Goal: Task Accomplishment & Management: Manage account settings

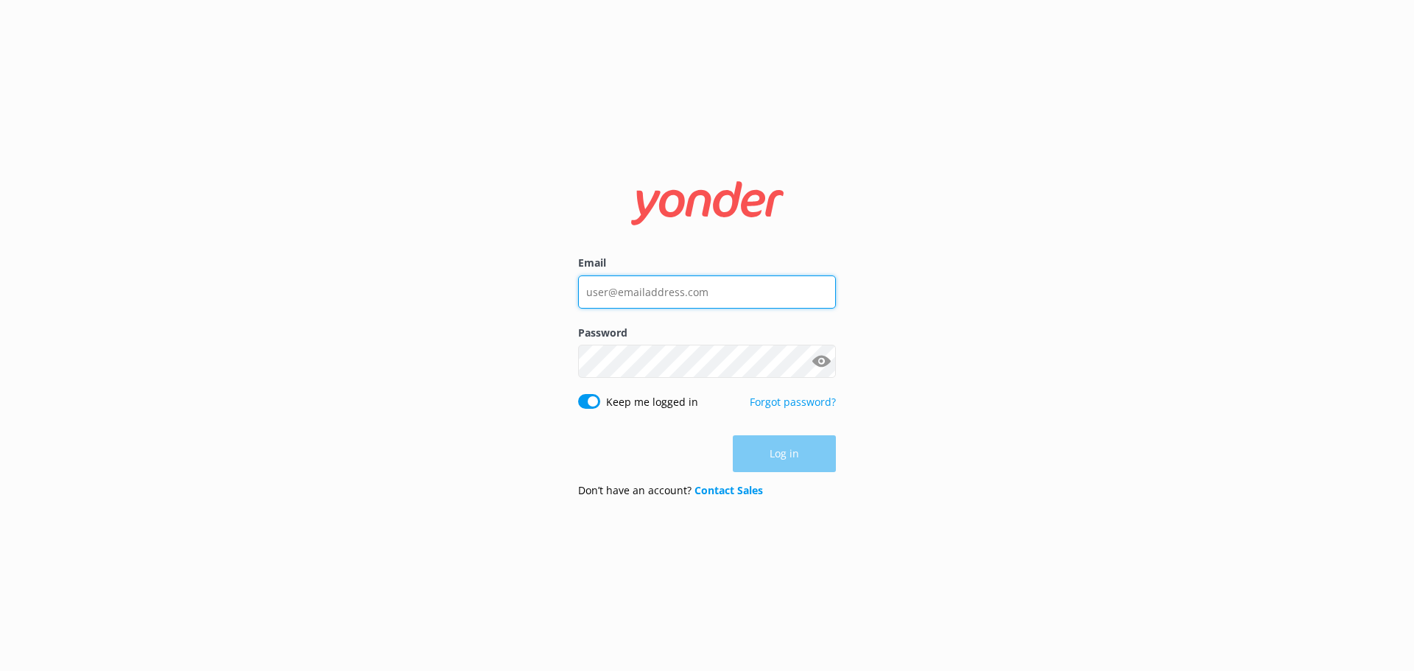
type input "[PERSON_NAME][EMAIL_ADDRESS][DOMAIN_NAME]"
click at [803, 454] on div "Log in" at bounding box center [707, 453] width 258 height 37
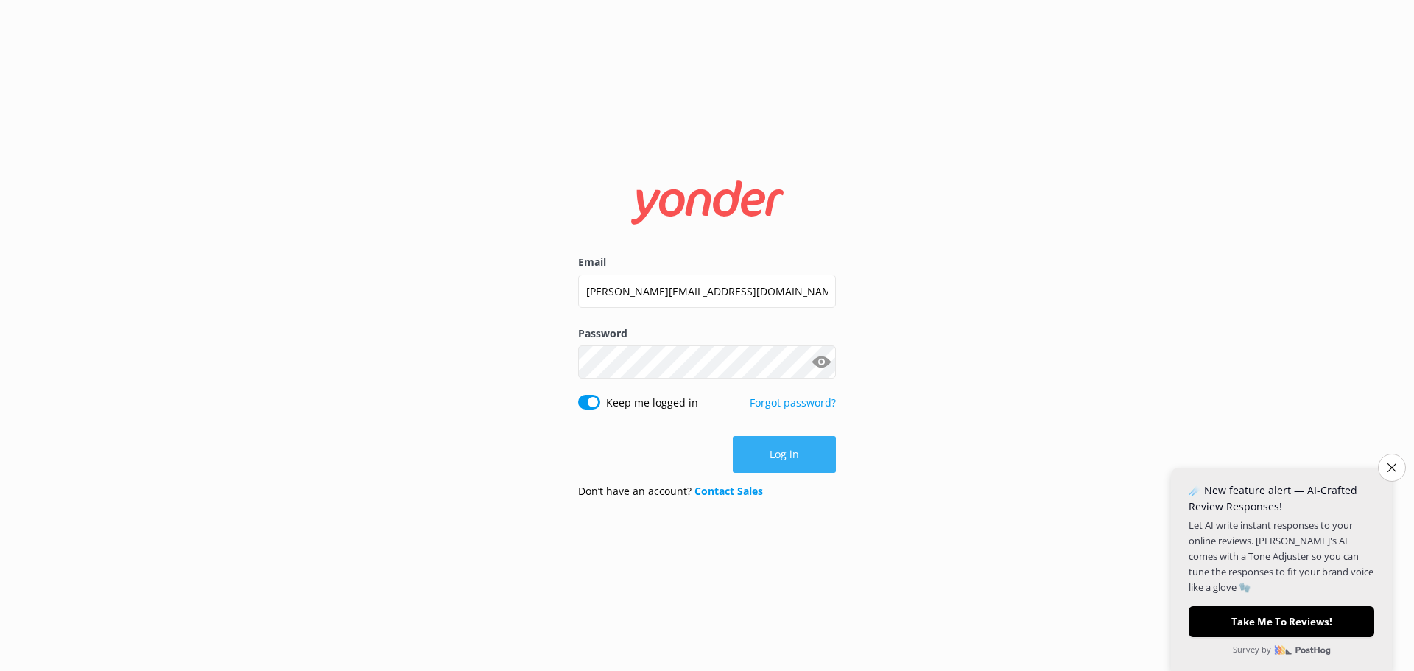
click at [775, 452] on button "Log in" at bounding box center [784, 454] width 103 height 37
